Goal: Task Accomplishment & Management: Complete application form

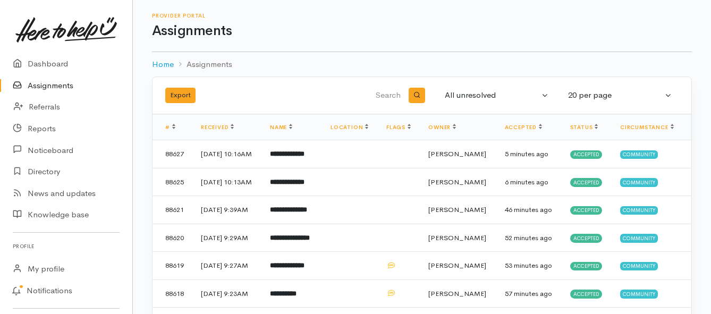
click at [61, 81] on link "Assignments" at bounding box center [66, 86] width 132 height 22
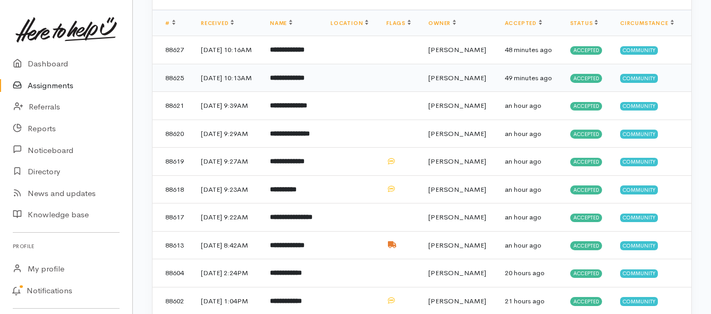
scroll to position [106, 0]
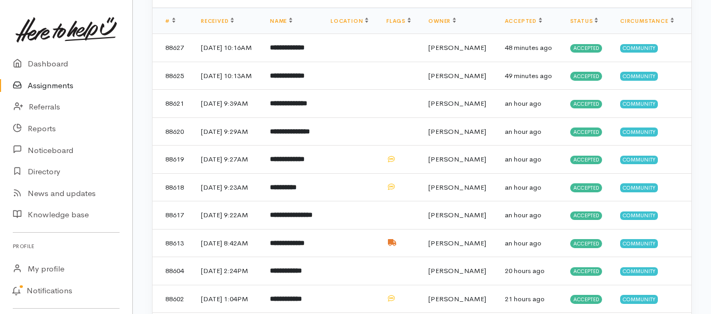
click at [55, 86] on link "Assignments" at bounding box center [66, 86] width 132 height 22
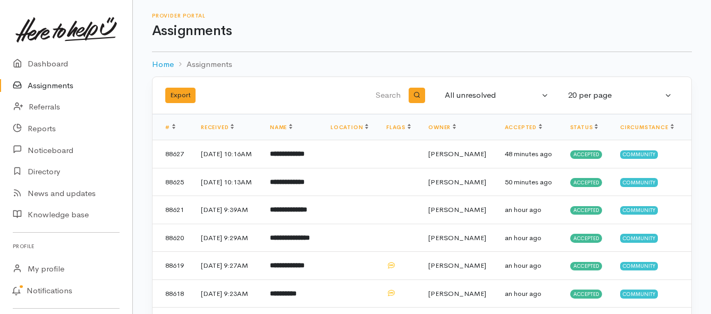
click at [53, 85] on link "Assignments" at bounding box center [66, 86] width 132 height 22
click at [62, 86] on link "Assignments" at bounding box center [66, 86] width 132 height 22
click at [55, 82] on link "Assignments" at bounding box center [66, 86] width 132 height 22
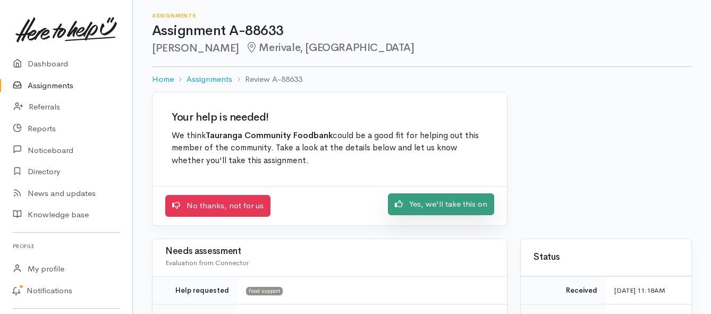
click at [417, 207] on link "Yes, we'll take this on" at bounding box center [441, 204] width 106 height 22
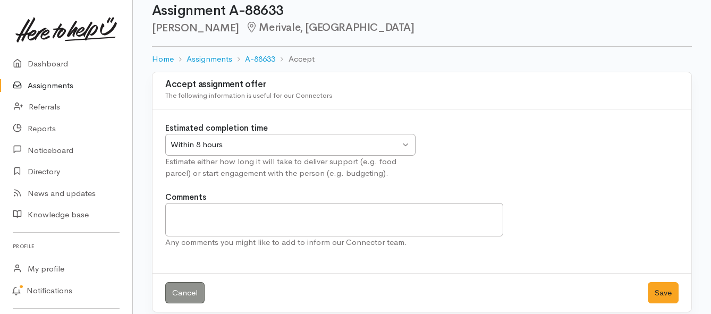
scroll to position [31, 0]
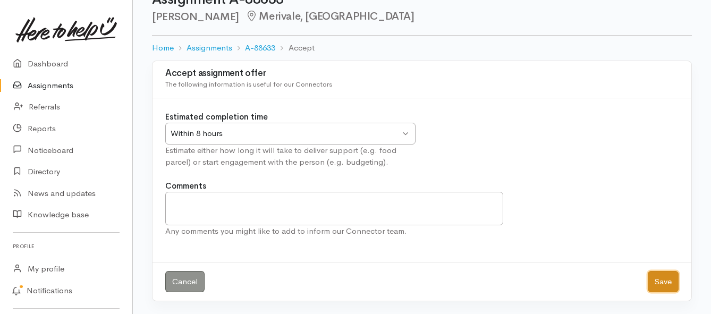
click at [662, 287] on button "Save" at bounding box center [663, 282] width 31 height 22
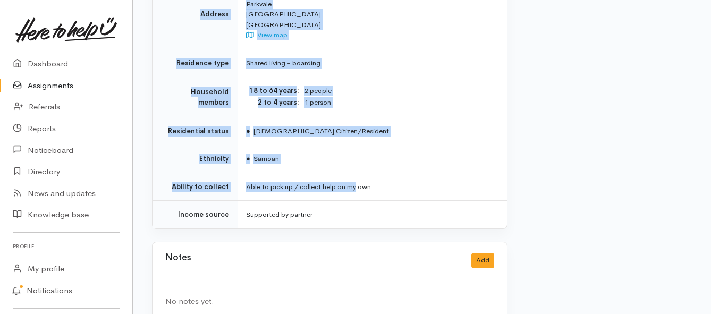
scroll to position [830, 0]
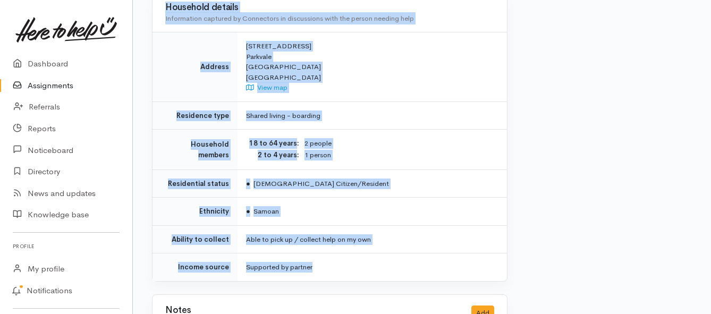
drag, startPoint x: 246, startPoint y: 84, endPoint x: 392, endPoint y: 236, distance: 210.5
copy div "**********"
click at [66, 85] on link "Assignments" at bounding box center [66, 86] width 132 height 22
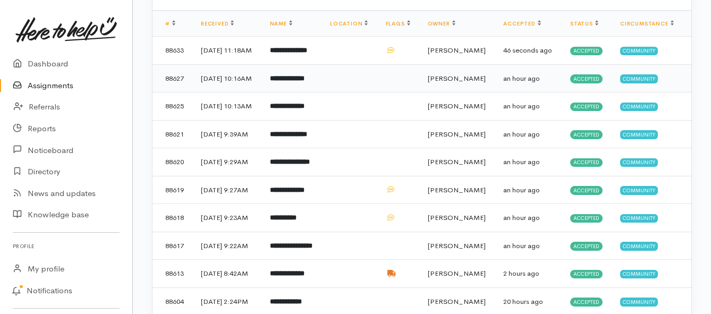
scroll to position [106, 0]
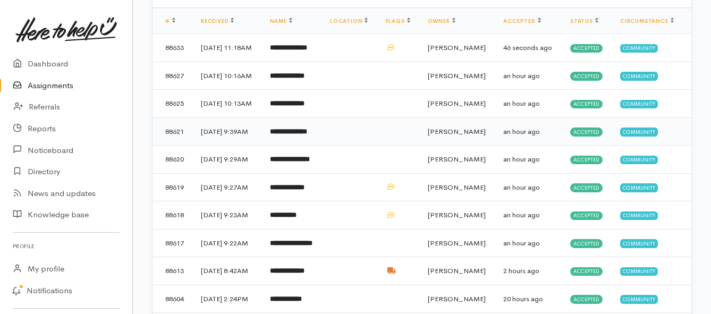
click at [307, 135] on b "**********" at bounding box center [288, 131] width 37 height 7
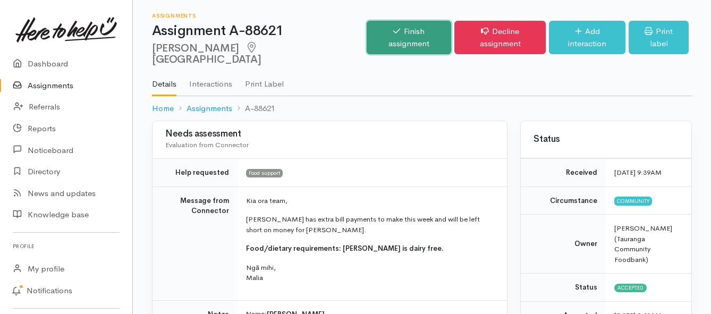
click at [403, 35] on link "Finish assignment" at bounding box center [409, 37] width 84 height 33
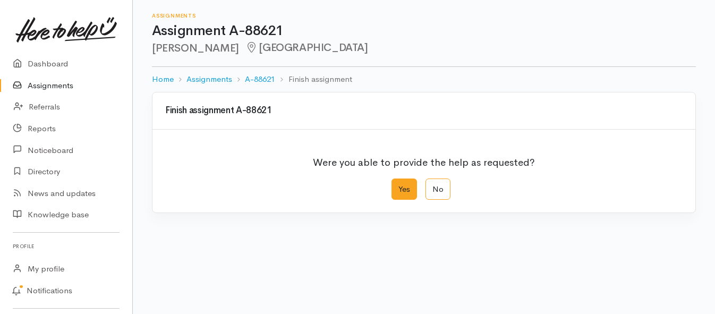
click at [408, 191] on label "Yes" at bounding box center [405, 190] width 26 height 22
click at [399, 185] on input "Yes" at bounding box center [395, 182] width 7 height 7
radio input "true"
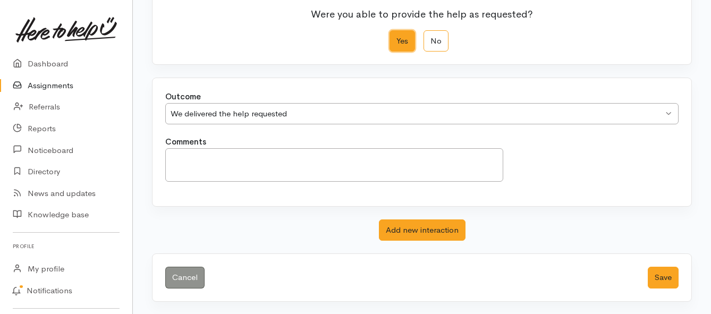
scroll to position [149, 0]
click at [655, 277] on button "Save" at bounding box center [663, 277] width 31 height 22
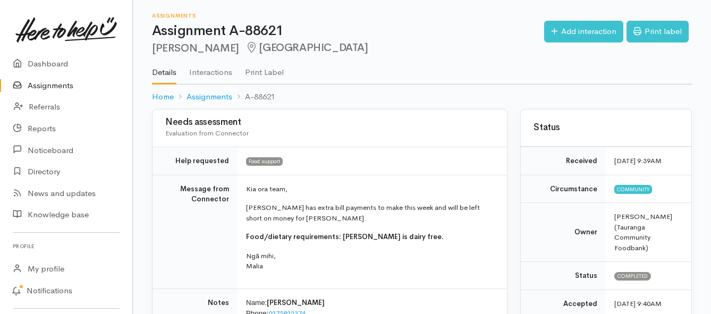
click at [62, 87] on link "Assignments" at bounding box center [66, 86] width 132 height 22
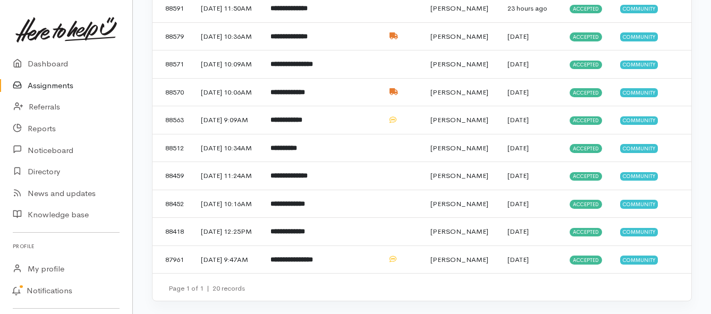
scroll to position [478, 0]
click at [298, 123] on b "**********" at bounding box center [286, 119] width 32 height 7
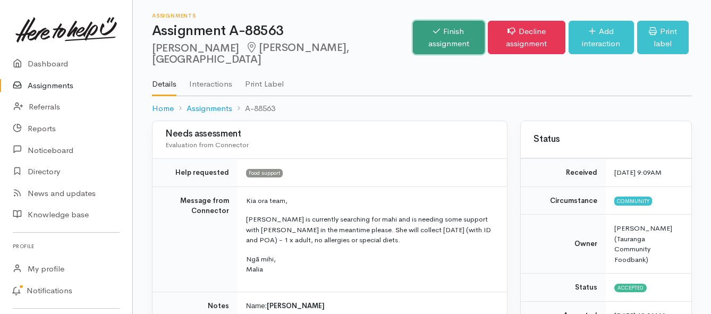
click at [413, 38] on link "Finish assignment" at bounding box center [449, 37] width 72 height 33
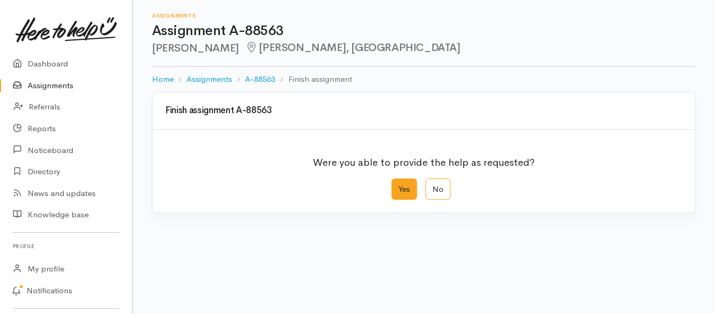
click at [404, 186] on label "Yes" at bounding box center [405, 190] width 26 height 22
click at [399, 185] on input "Yes" at bounding box center [395, 182] width 7 height 7
radio input "true"
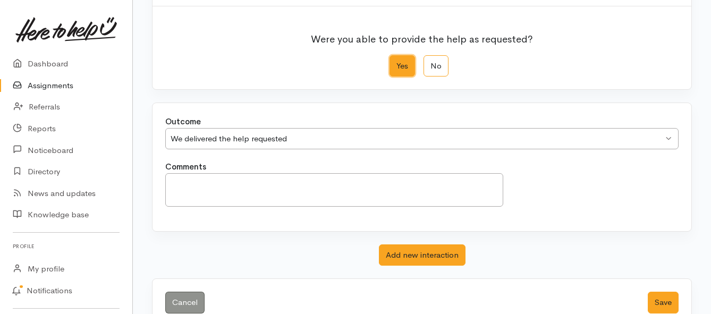
scroll to position [149, 0]
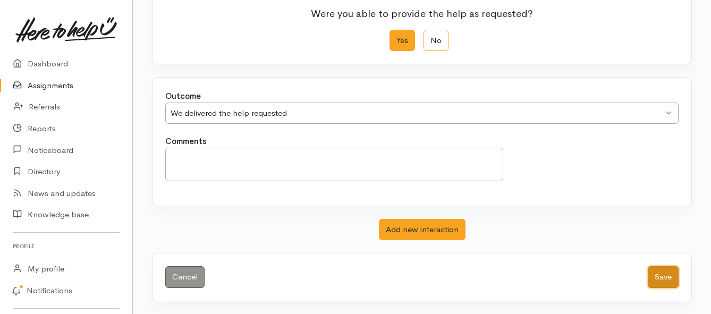
click at [662, 280] on button "Save" at bounding box center [663, 277] width 31 height 22
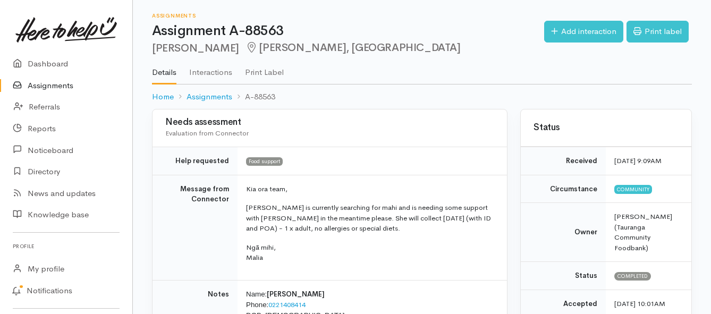
click at [52, 84] on link "Assignments" at bounding box center [66, 86] width 132 height 22
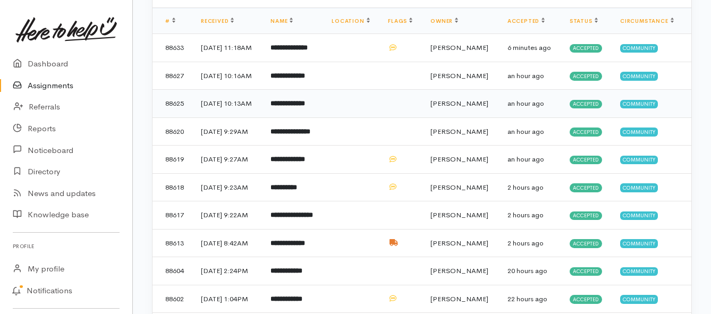
scroll to position [159, 0]
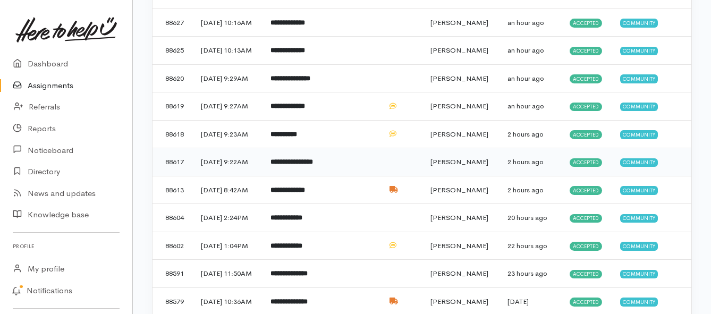
click at [322, 176] on td "**********" at bounding box center [292, 162] width 61 height 28
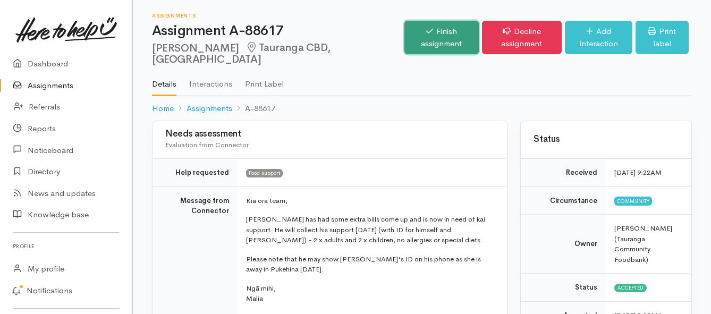
click at [412, 41] on link "Finish assignment" at bounding box center [441, 37] width 74 height 33
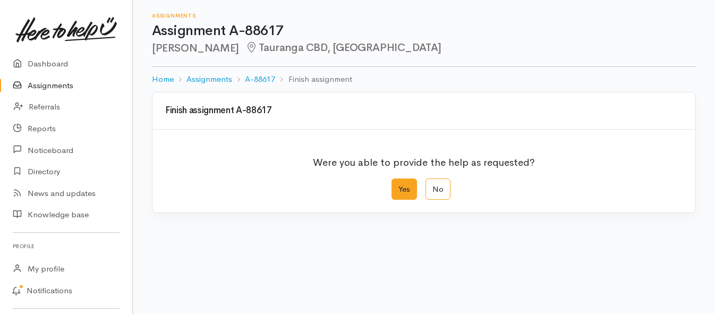
click at [402, 183] on label "Yes" at bounding box center [405, 190] width 26 height 22
click at [399, 183] on input "Yes" at bounding box center [395, 182] width 7 height 7
radio input "true"
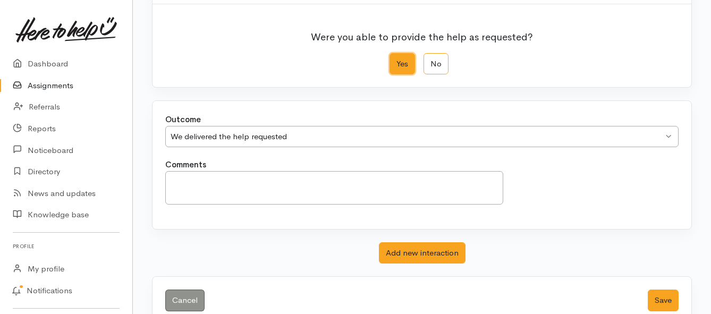
scroll to position [149, 0]
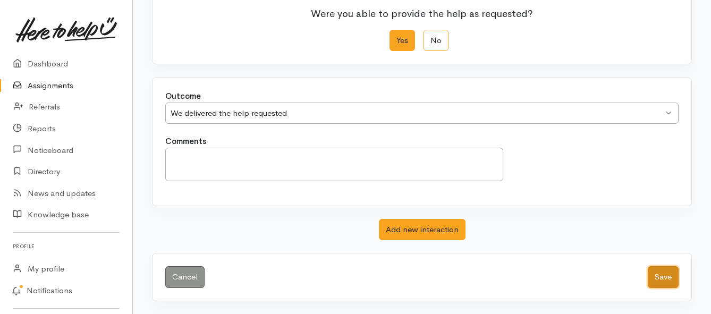
click at [655, 278] on button "Save" at bounding box center [663, 277] width 31 height 22
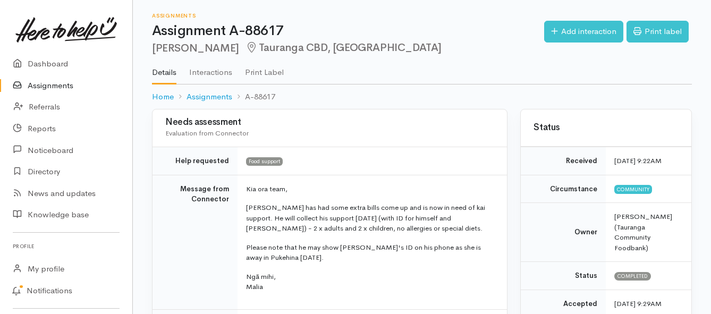
click at [40, 88] on link "Assignments" at bounding box center [66, 86] width 132 height 22
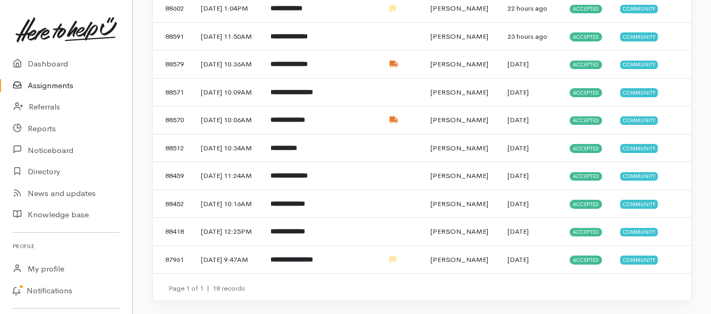
scroll to position [425, 0]
click at [291, 151] on b "**********" at bounding box center [283, 148] width 27 height 7
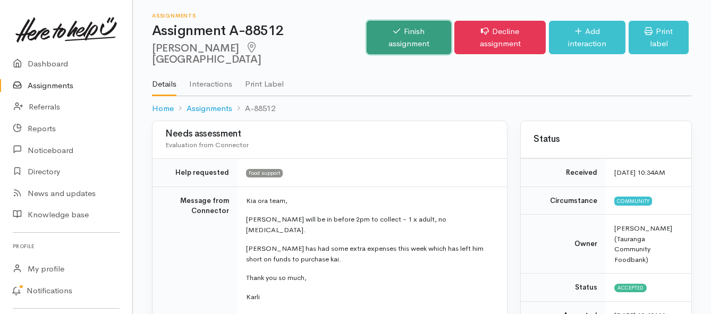
click at [381, 33] on link "Finish assignment" at bounding box center [409, 37] width 84 height 33
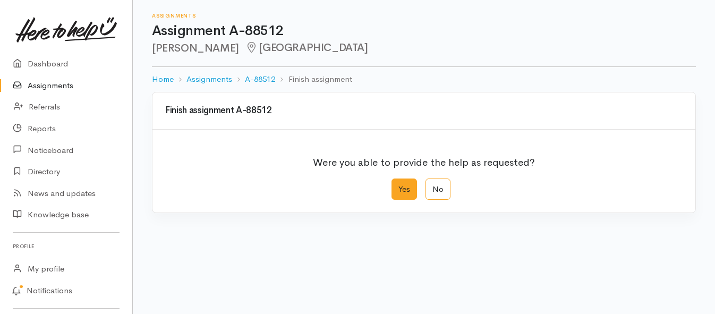
click at [409, 192] on label "Yes" at bounding box center [405, 190] width 26 height 22
click at [399, 185] on input "Yes" at bounding box center [395, 182] width 7 height 7
radio input "true"
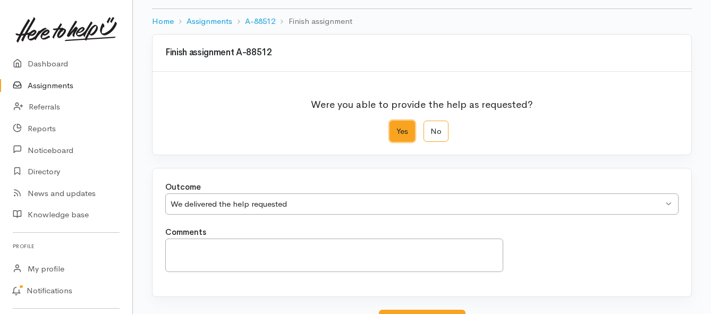
scroll to position [149, 0]
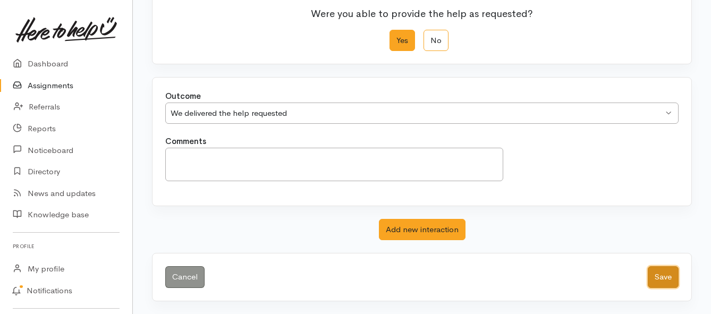
click at [663, 273] on button "Save" at bounding box center [663, 277] width 31 height 22
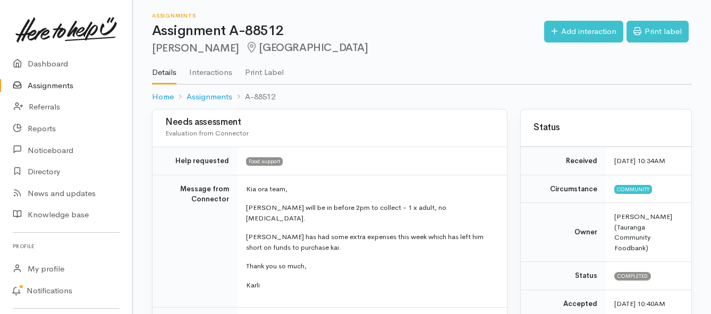
click at [43, 86] on link "Assignments" at bounding box center [66, 86] width 132 height 22
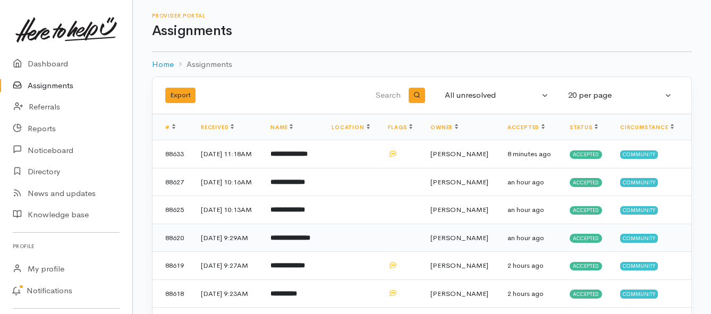
click at [290, 241] on b "**********" at bounding box center [290, 237] width 40 height 7
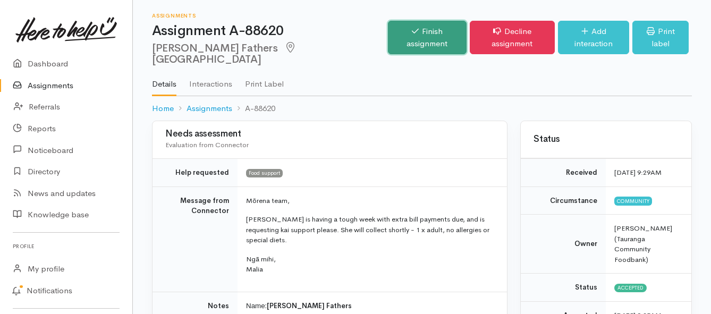
click at [388, 32] on link "Finish assignment" at bounding box center [427, 37] width 79 height 33
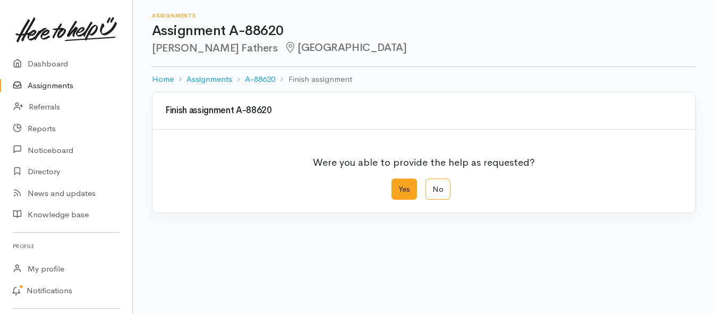
click at [407, 188] on label "Yes" at bounding box center [405, 190] width 26 height 22
click at [399, 185] on input "Yes" at bounding box center [395, 182] width 7 height 7
radio input "true"
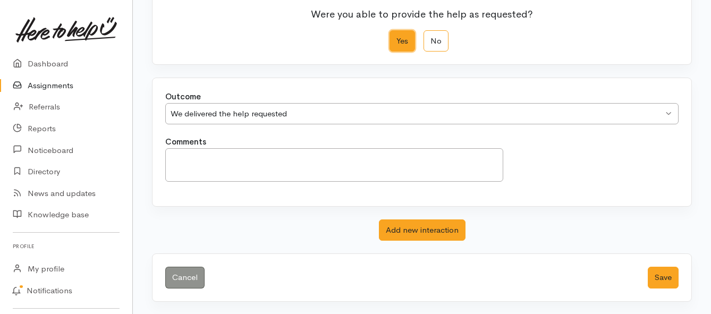
scroll to position [149, 0]
click at [665, 278] on button "Save" at bounding box center [663, 277] width 31 height 22
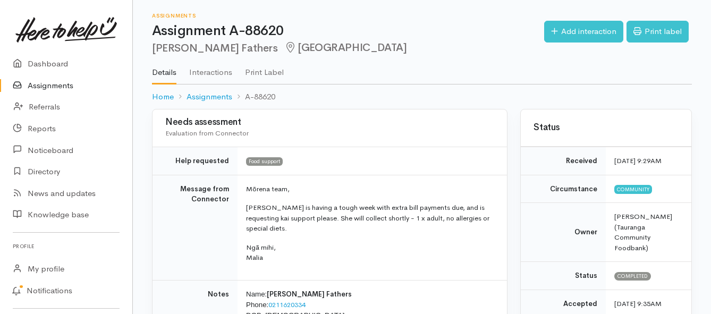
click at [49, 87] on link "Assignments" at bounding box center [66, 86] width 132 height 22
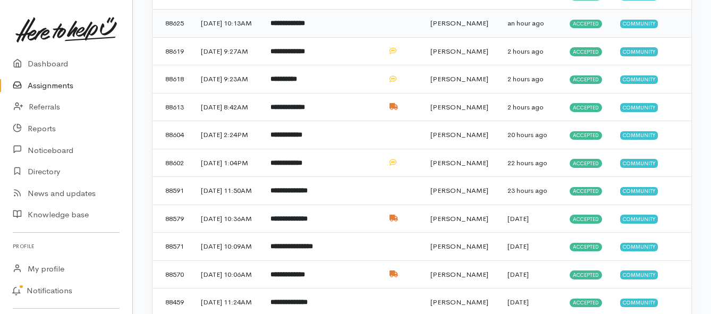
scroll to position [213, 0]
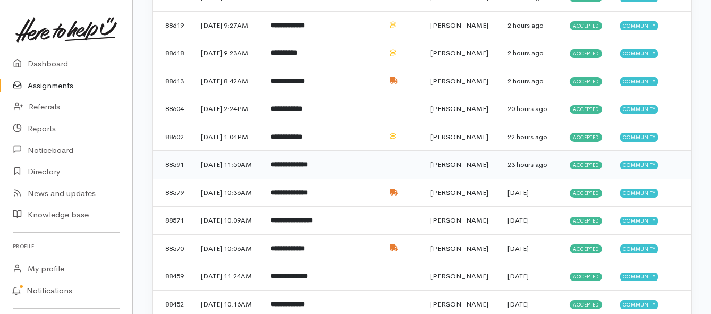
click at [308, 168] on b "**********" at bounding box center [288, 164] width 37 height 7
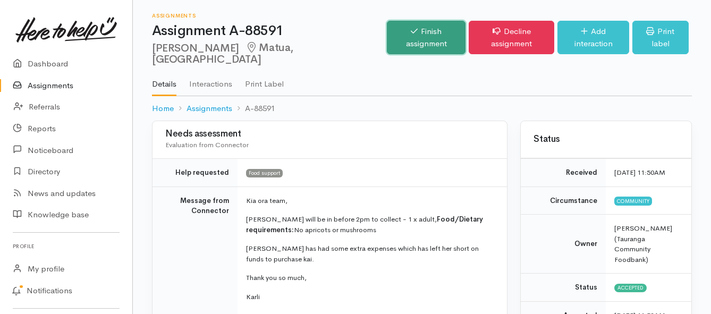
click at [387, 37] on link "Finish assignment" at bounding box center [426, 37] width 79 height 33
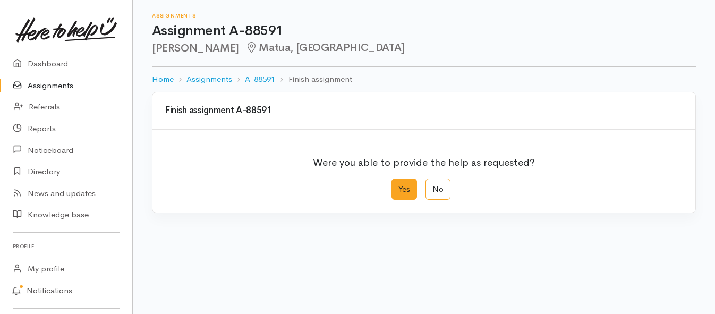
click at [408, 189] on label "Yes" at bounding box center [405, 190] width 26 height 22
click at [399, 185] on input "Yes" at bounding box center [395, 182] width 7 height 7
radio input "true"
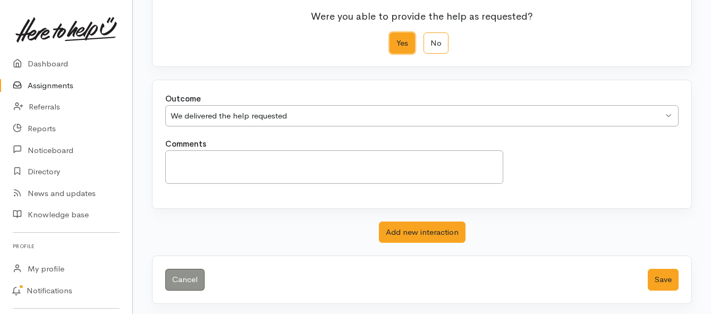
scroll to position [149, 0]
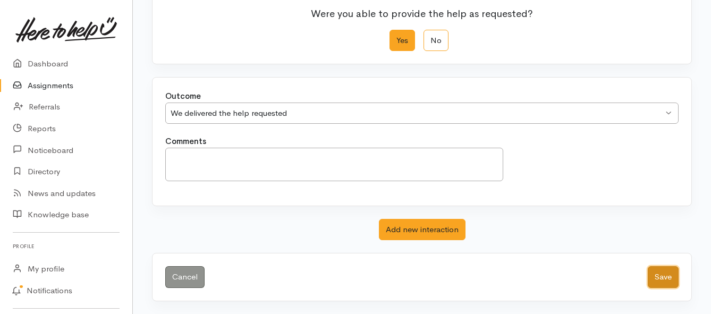
click at [667, 272] on button "Save" at bounding box center [663, 277] width 31 height 22
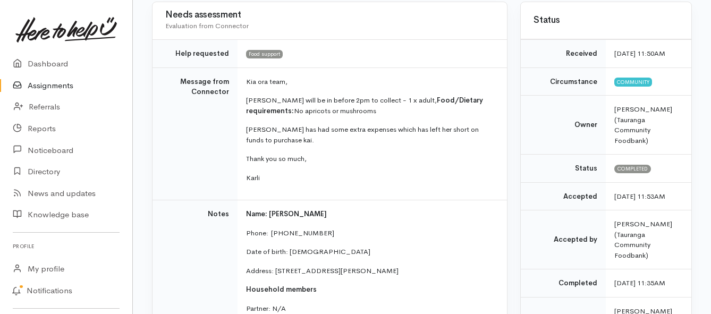
scroll to position [159, 0]
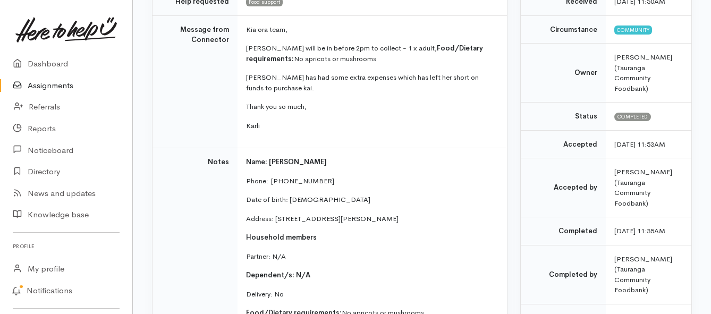
click at [62, 87] on link "Assignments" at bounding box center [66, 86] width 132 height 22
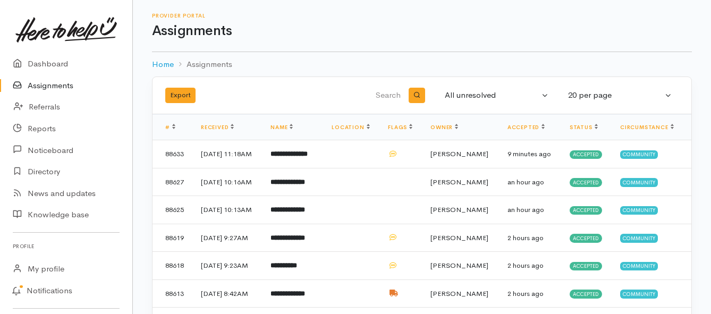
click at [42, 89] on link "Assignments" at bounding box center [66, 86] width 132 height 22
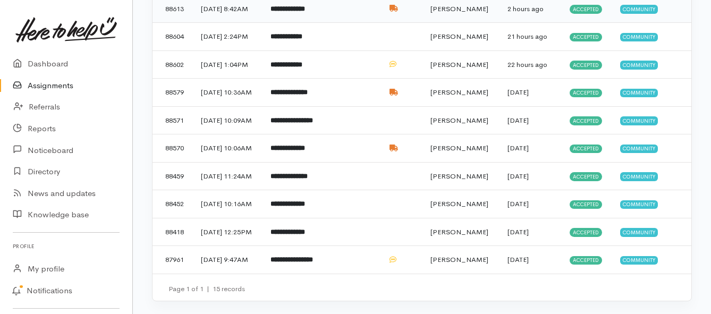
scroll to position [319, 0]
click at [305, 151] on b "**********" at bounding box center [287, 148] width 35 height 7
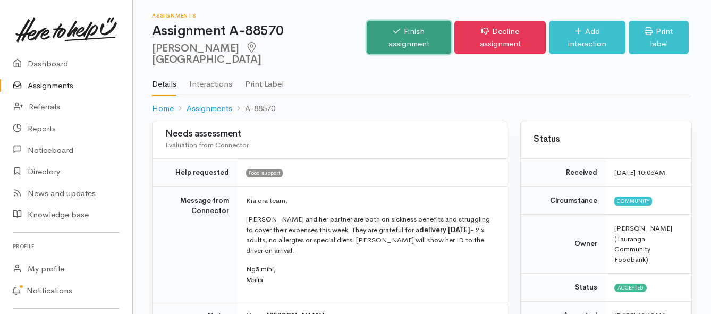
click at [417, 34] on link "Finish assignment" at bounding box center [409, 37] width 84 height 33
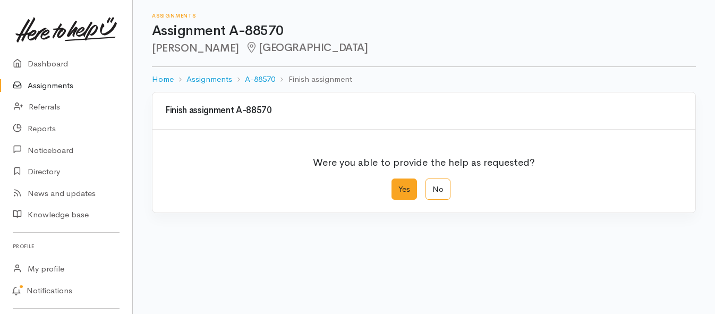
drag, startPoint x: 405, startPoint y: 191, endPoint x: 398, endPoint y: 192, distance: 7.5
click at [405, 191] on label "Yes" at bounding box center [405, 190] width 26 height 22
click at [399, 185] on input "Yes" at bounding box center [395, 182] width 7 height 7
radio input "true"
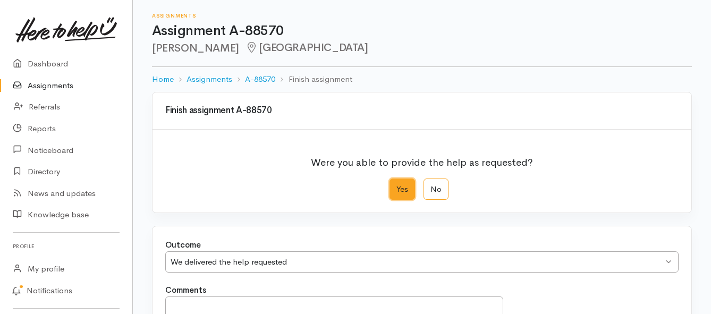
scroll to position [149, 0]
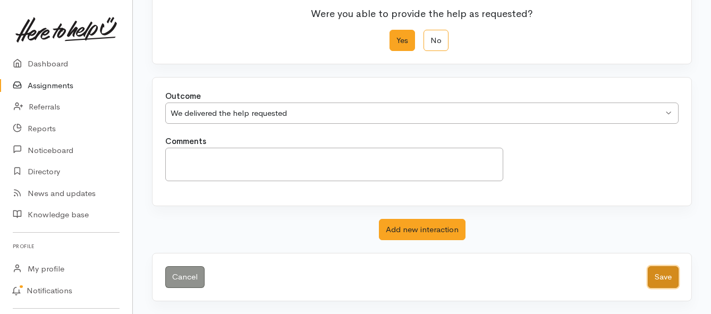
click at [656, 273] on button "Save" at bounding box center [663, 277] width 31 height 22
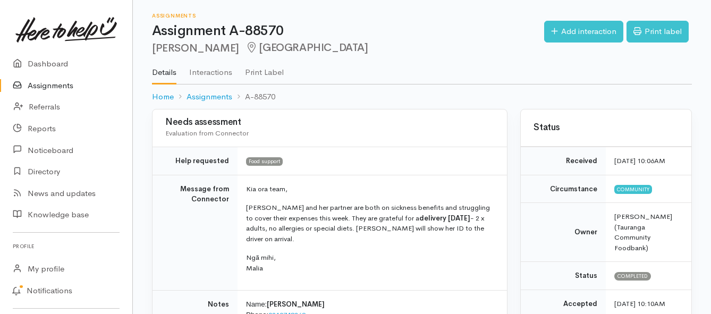
click at [50, 85] on link "Assignments" at bounding box center [66, 86] width 132 height 22
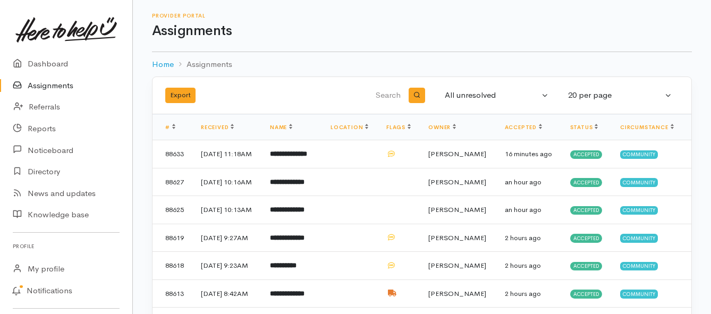
click at [55, 86] on link "Assignments" at bounding box center [66, 86] width 132 height 22
click at [299, 168] on td "**********" at bounding box center [291, 154] width 61 height 28
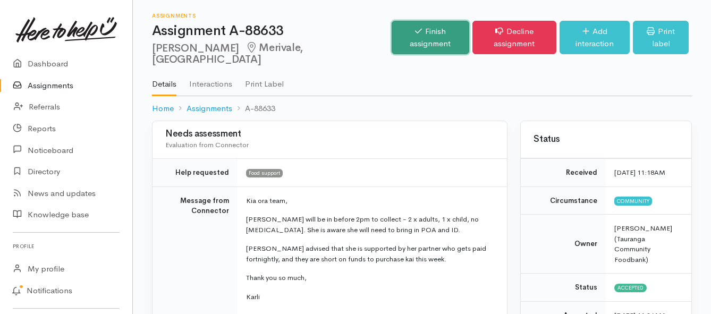
click at [409, 33] on link "Finish assignment" at bounding box center [431, 37] width 78 height 33
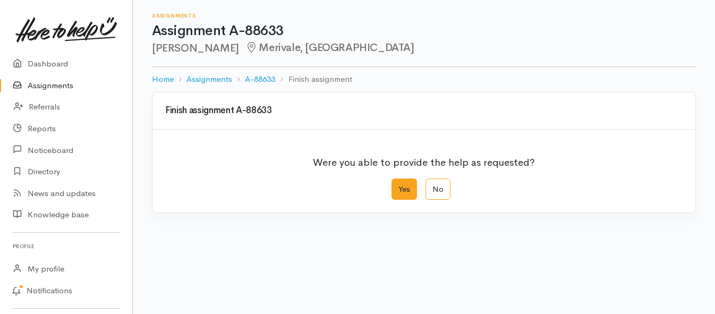
click at [407, 194] on label "Yes" at bounding box center [405, 190] width 26 height 22
click at [399, 185] on input "Yes" at bounding box center [395, 182] width 7 height 7
radio input "true"
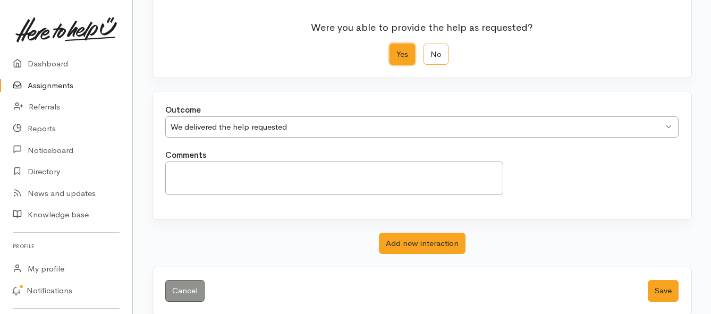
scroll to position [149, 0]
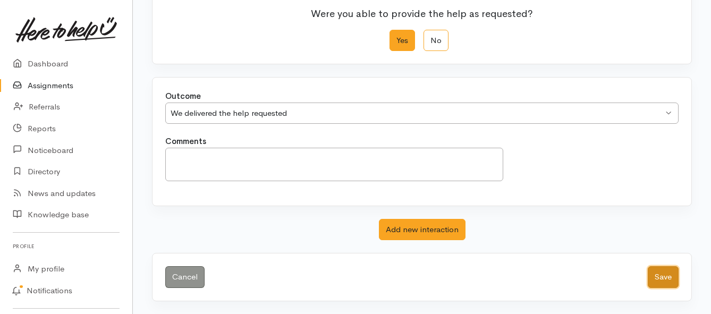
click at [664, 283] on button "Save" at bounding box center [663, 277] width 31 height 22
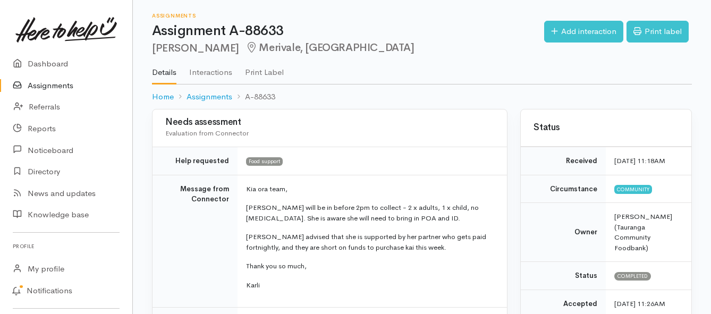
click at [55, 87] on link "Assignments" at bounding box center [66, 86] width 132 height 22
